Goal: Navigation & Orientation: Find specific page/section

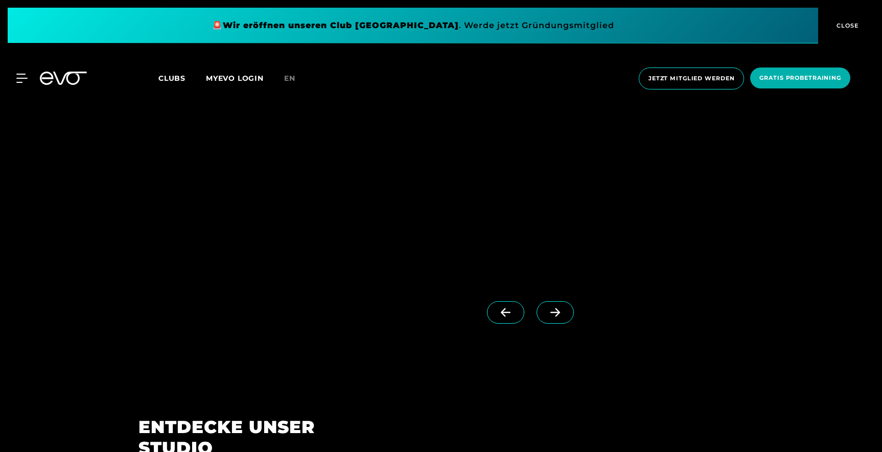
scroll to position [10, 0]
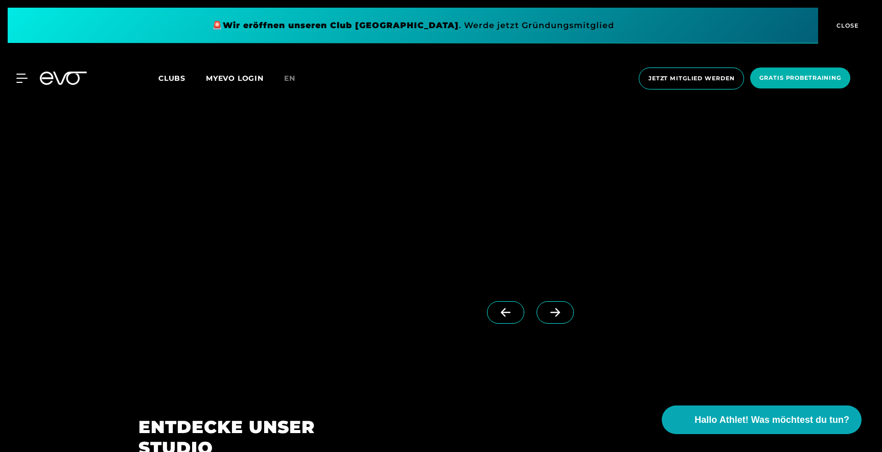
click at [855, 26] on span "CLOSE" at bounding box center [846, 25] width 25 height 9
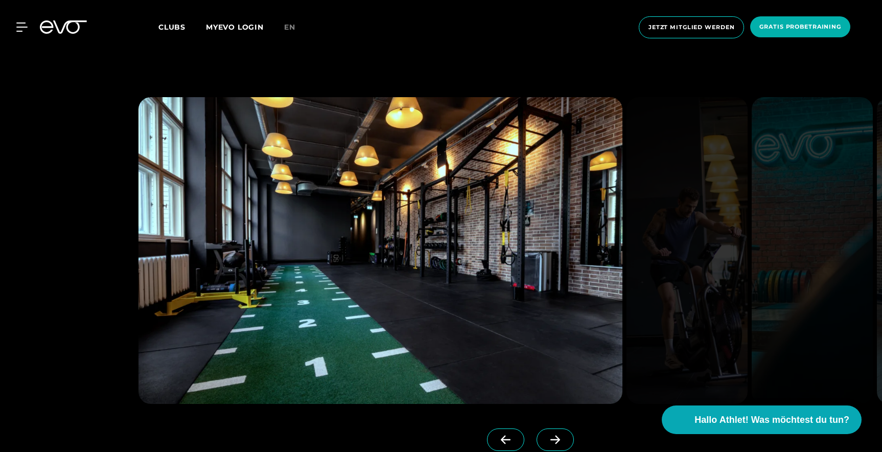
scroll to position [956, 0]
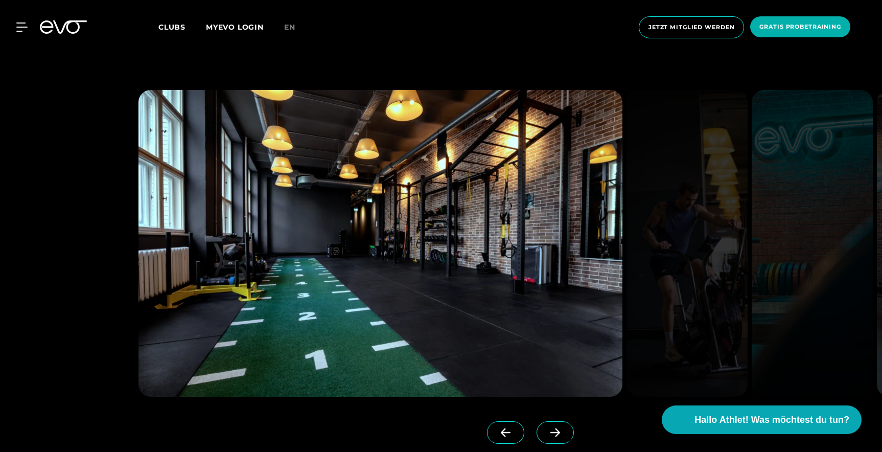
click at [536, 436] on span at bounding box center [554, 432] width 37 height 22
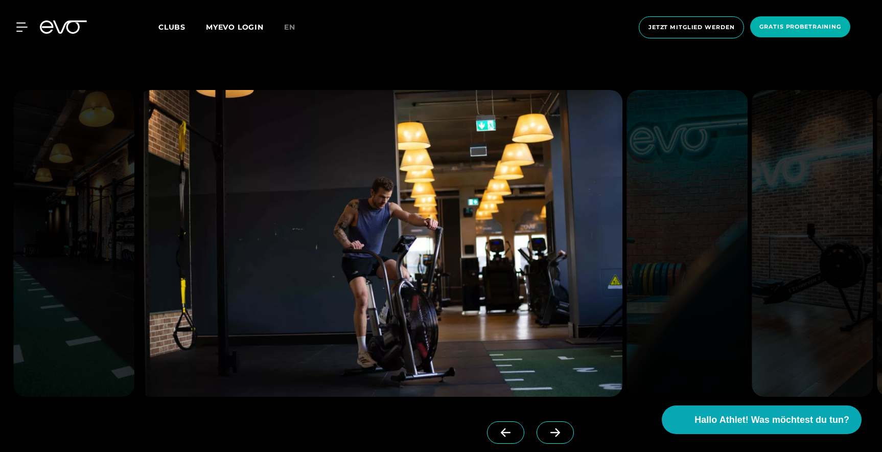
click at [536, 436] on span at bounding box center [554, 432] width 37 height 22
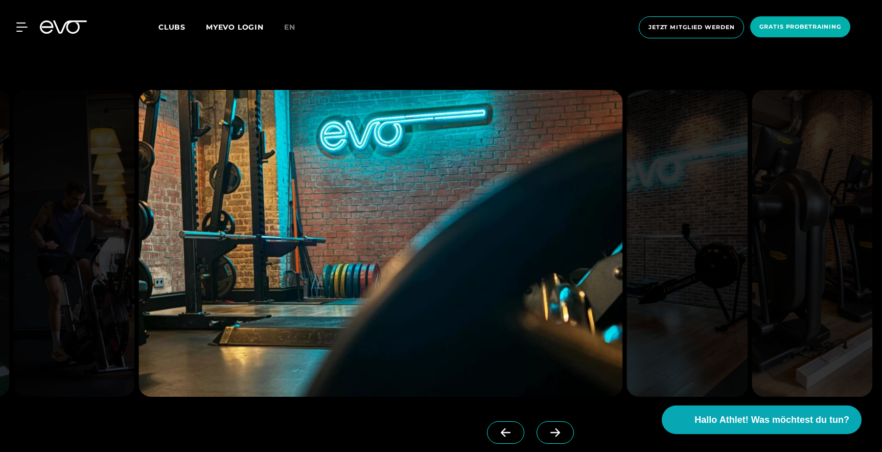
click at [536, 436] on span at bounding box center [554, 432] width 37 height 22
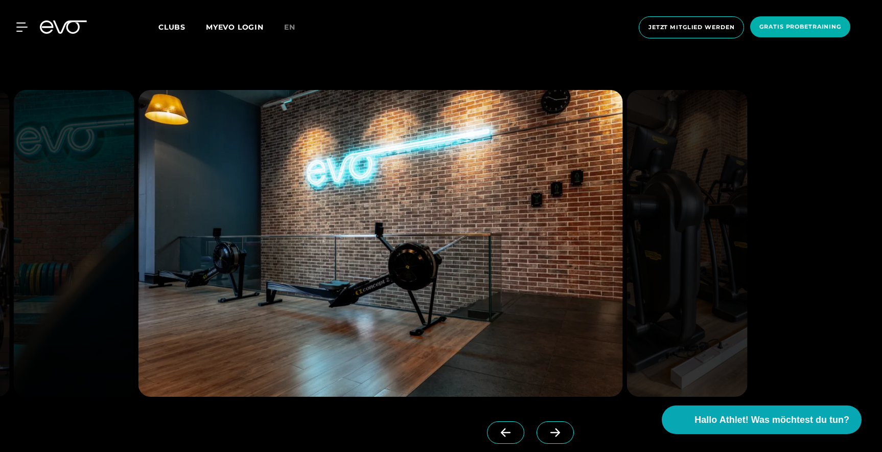
click at [536, 436] on span at bounding box center [554, 432] width 37 height 22
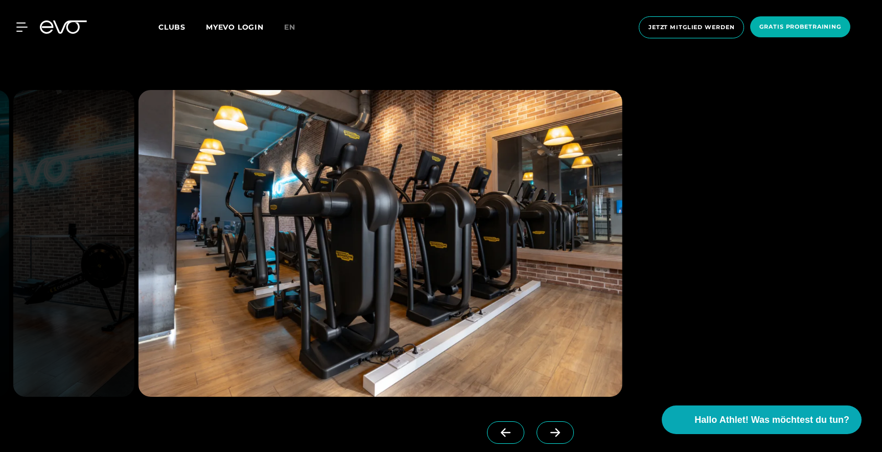
click at [536, 436] on span at bounding box center [554, 432] width 37 height 22
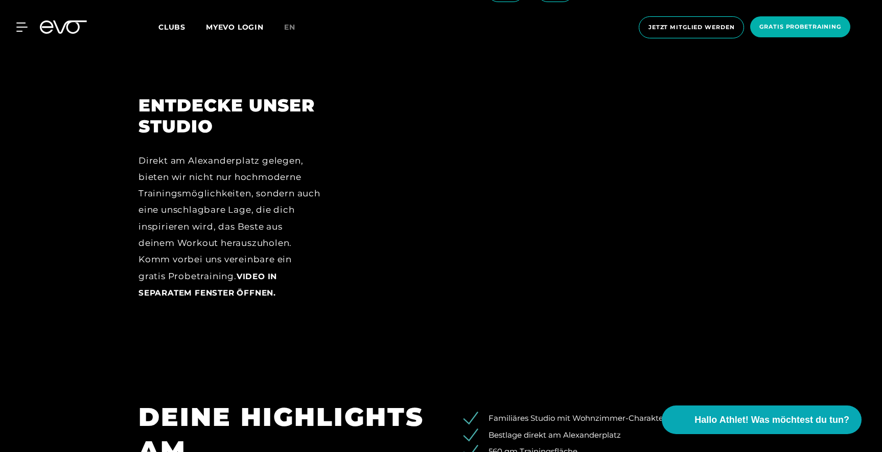
scroll to position [1339, 0]
